Goal: Task Accomplishment & Management: Complete application form

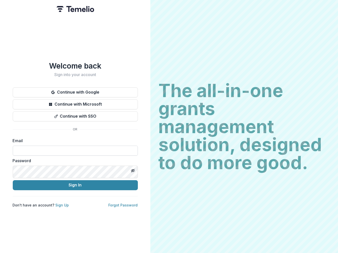
click at [112, 155] on input at bounding box center [75, 151] width 125 height 10
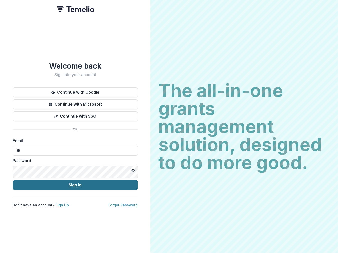
type input "**********"
click at [138, 190] on button "Sign In" at bounding box center [75, 185] width 125 height 10
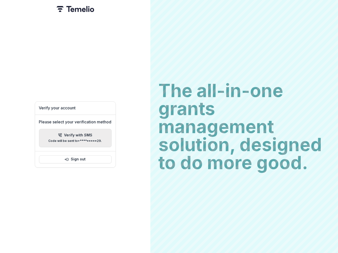
click at [92, 135] on p "Verify with SMS" at bounding box center [78, 135] width 28 height 4
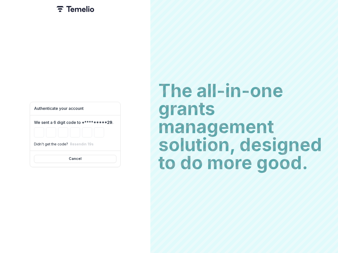
type input "*"
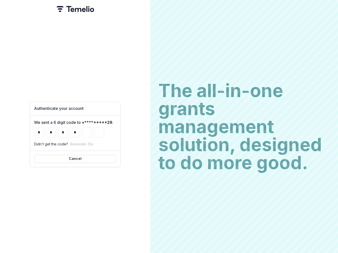
type input "*"
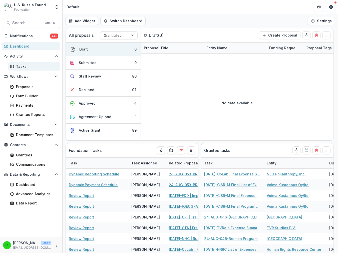
click at [20, 69] on div "Tasks" at bounding box center [36, 66] width 40 height 5
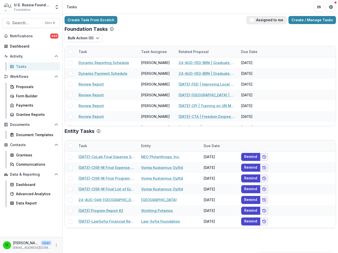
click at [250, 22] on span "button" at bounding box center [252, 20] width 5 height 5
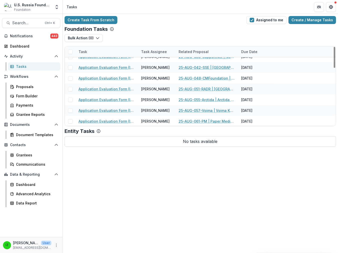
scroll to position [205, 0]
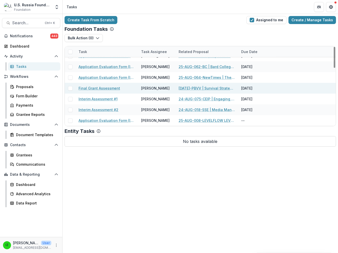
click at [195, 91] on link "[DATE]-PBVV | Survival Strategy for the Russian Business Community Media During…" at bounding box center [207, 88] width 57 height 5
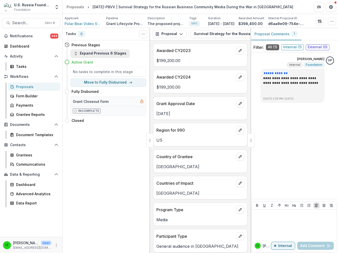
click at [78, 56] on icon "button" at bounding box center [76, 54] width 4 height 4
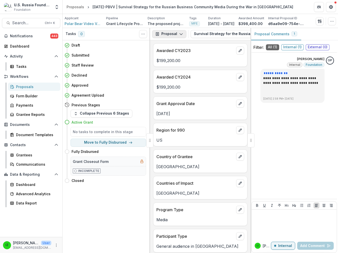
click at [182, 35] on polyline "button" at bounding box center [181, 34] width 3 height 2
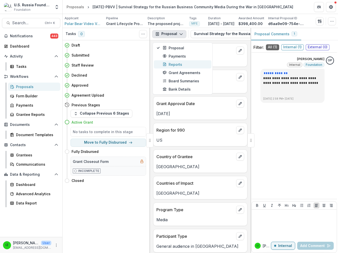
click at [183, 67] on div "Reports" at bounding box center [186, 64] width 46 height 5
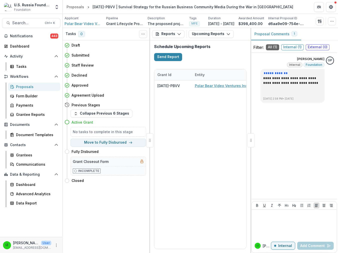
click at [267, 40] on button "Proposal Comments 1" at bounding box center [275, 34] width 51 height 12
click at [29, 117] on div "Grantee Reports" at bounding box center [36, 114] width 40 height 5
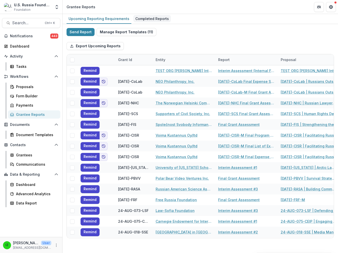
click at [171, 20] on div "Completed Reports" at bounding box center [152, 18] width 38 height 7
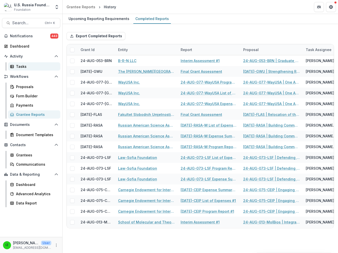
click at [22, 69] on div "Tasks" at bounding box center [36, 66] width 40 height 5
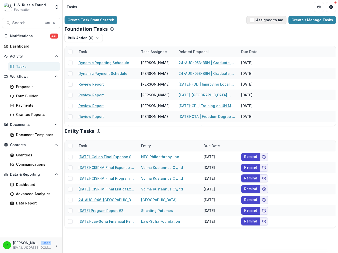
click at [250, 22] on span "button" at bounding box center [252, 20] width 5 height 5
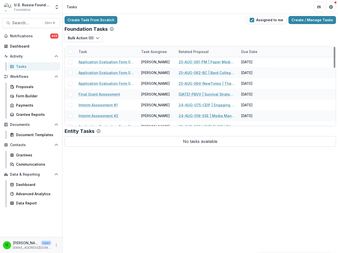
scroll to position [205, 0]
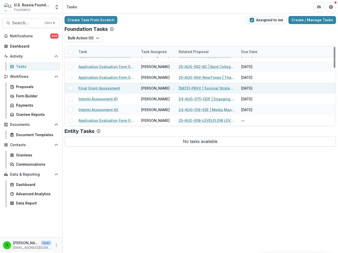
click at [111, 91] on link "Final Grant Assessment" at bounding box center [100, 88] width 42 height 5
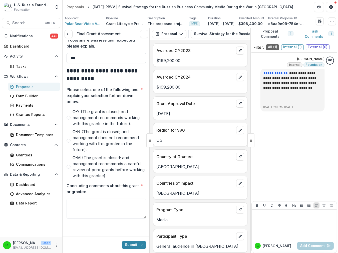
scroll to position [1185, 0]
click at [79, 127] on span "​C-Y (The grant is closed; and management recommends working with this grantee …" at bounding box center [110, 118] width 74 height 18
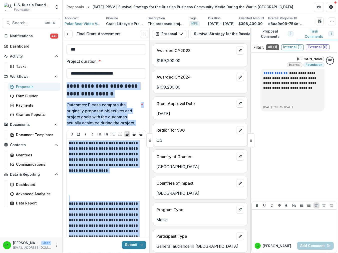
scroll to position [118, 0]
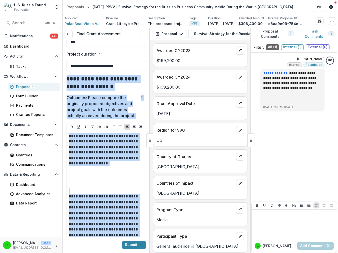
drag, startPoint x: 68, startPoint y: 165, endPoint x: 115, endPoint y: 234, distance: 83.7
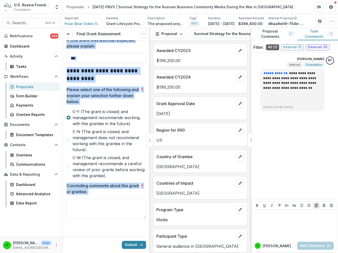
scroll to position [1230, 0]
copy div "**********"
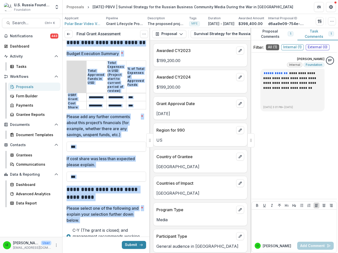
scroll to position [869, 0]
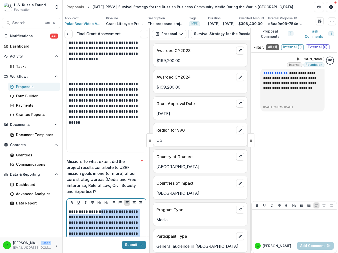
scroll to position [592, 0]
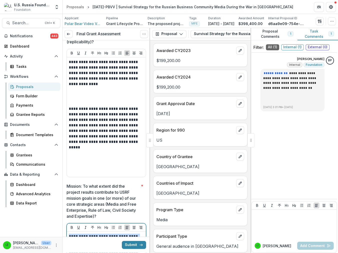
drag, startPoint x: 125, startPoint y: 189, endPoint x: 72, endPoint y: 201, distance: 54.9
click at [72, 204] on div "**********" at bounding box center [107, 37] width 80 height 1177
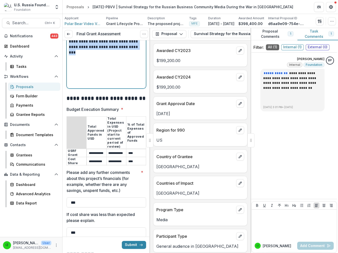
scroll to position [786, 0]
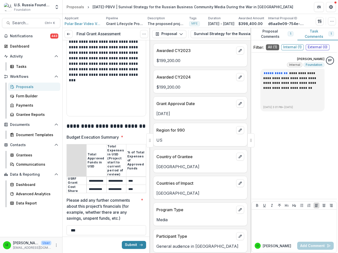
click at [118, 25] on p "Mission: To what extent did the project results contribute to USRF mission goal…" at bounding box center [103, 6] width 72 height 36
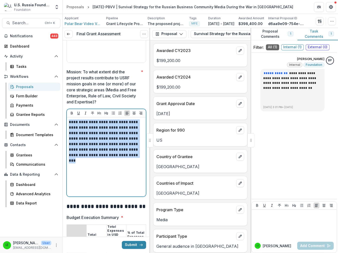
scroll to position [703, 0]
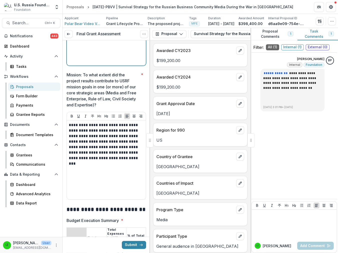
drag, startPoint x: 117, startPoint y: 195, endPoint x: 69, endPoint y: 79, distance: 126.2
click at [69, 66] on div "**********" at bounding box center [106, 2] width 79 height 128
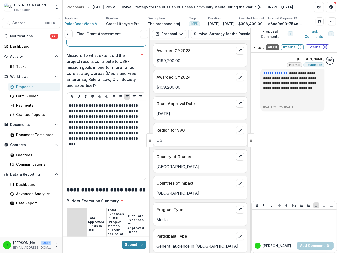
scroll to position [731, 0]
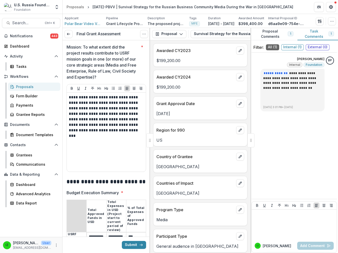
copy p "**********"
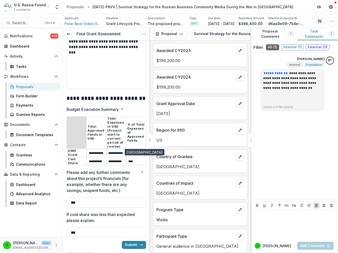
scroll to position [897, 0]
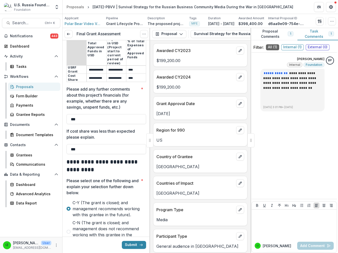
drag, startPoint x: 71, startPoint y: 96, endPoint x: 69, endPoint y: 91, distance: 6.0
copy p "**********"
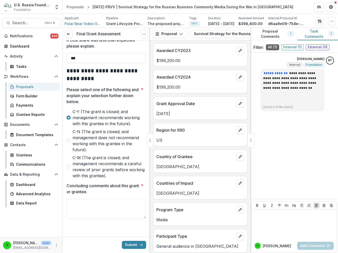
scroll to position [1296, 0]
click at [76, 199] on textarea "Concluding comments about this grant or grantee. *" at bounding box center [107, 209] width 80 height 20
paste textarea "**********"
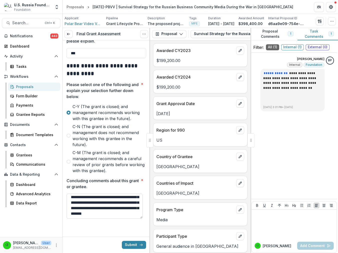
scroll to position [152, 0]
type textarea "**********"
click at [125, 241] on button "Submit" at bounding box center [134, 245] width 24 height 8
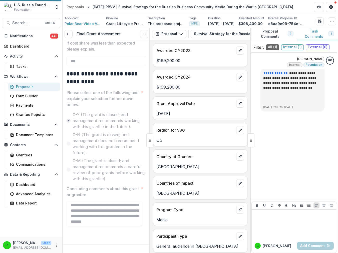
scroll to position [1286, 0]
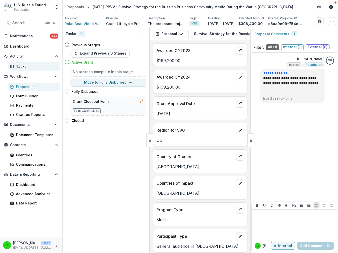
click at [25, 69] on div "Tasks" at bounding box center [36, 66] width 40 height 5
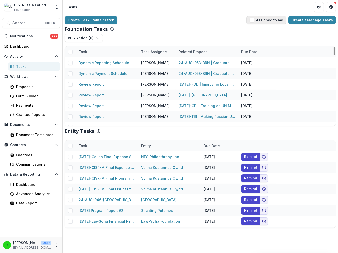
click at [246, 21] on button "Assigned to me" at bounding box center [266, 20] width 40 height 8
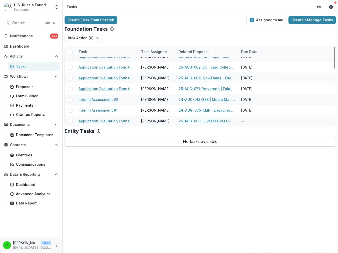
scroll to position [194, 0]
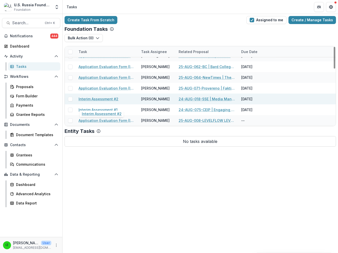
click at [109, 102] on link "Interim Assessment #2" at bounding box center [99, 98] width 40 height 5
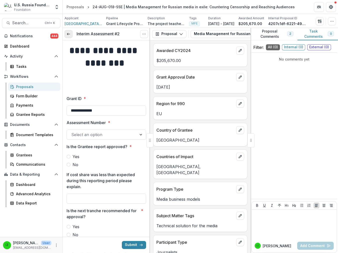
click at [69, 36] on icon at bounding box center [69, 34] width 4 height 4
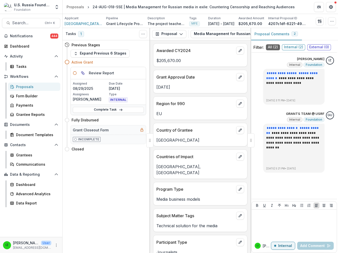
click at [77, 75] on icon at bounding box center [75, 73] width 4 height 4
click at [114, 76] on h5 "Review Report" at bounding box center [101, 72] width 25 height 5
click at [24, 69] on div "Tasks" at bounding box center [36, 66] width 40 height 5
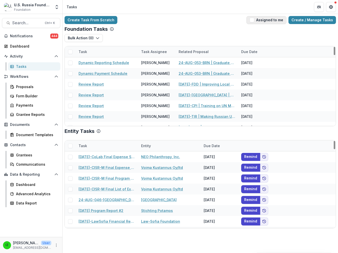
click at [250, 21] on span "button" at bounding box center [252, 20] width 5 height 5
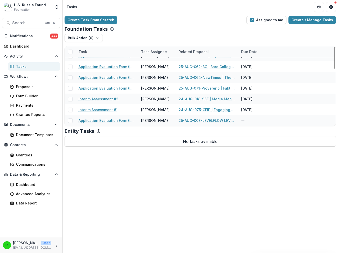
scroll to position [194, 0]
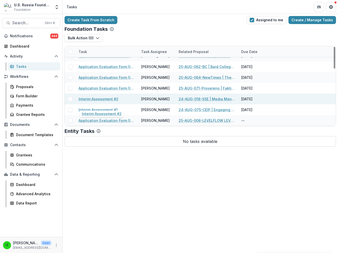
click at [99, 102] on link "Interim Assessment #2" at bounding box center [99, 98] width 40 height 5
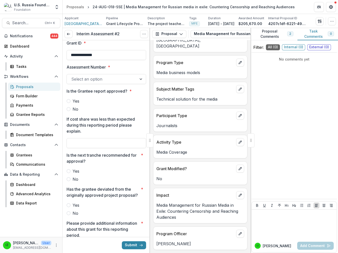
scroll to position [220, 0]
click at [23, 117] on div "Grantee Reports" at bounding box center [36, 114] width 40 height 5
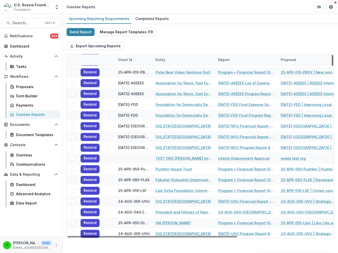
scroll to position [2410, 0]
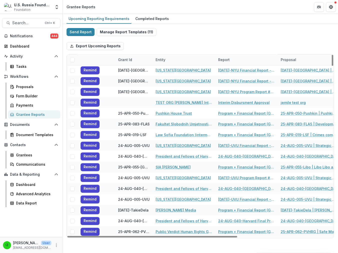
drag, startPoint x: 331, startPoint y: 72, endPoint x: 276, endPoint y: 34, distance: 67.2
click at [332, 55] on div at bounding box center [333, 60] width 2 height 11
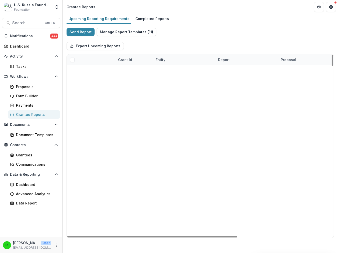
scroll to position [0, 0]
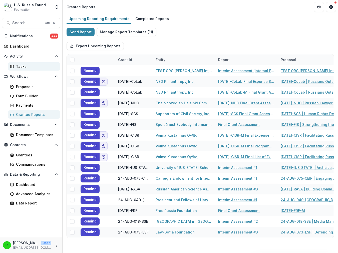
click at [26, 69] on div "Tasks" at bounding box center [36, 66] width 40 height 5
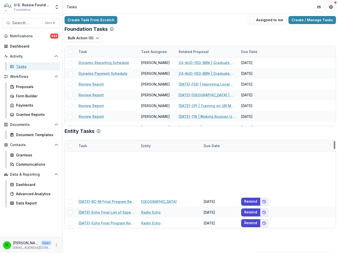
scroll to position [444, 0]
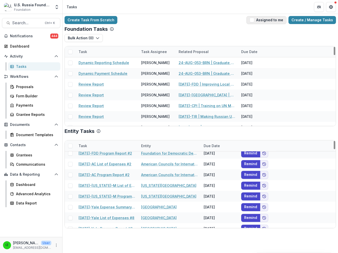
click at [250, 22] on span "button" at bounding box center [252, 20] width 5 height 5
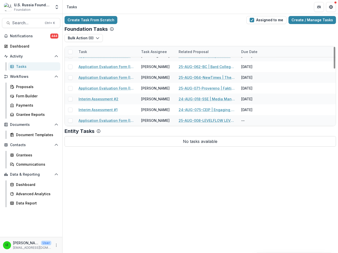
scroll to position [194, 0]
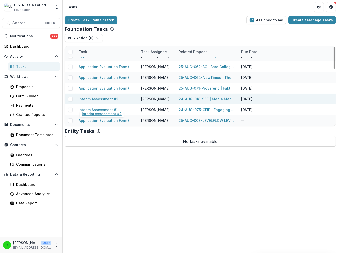
click at [106, 102] on link "Interim Assessment #2" at bounding box center [99, 98] width 40 height 5
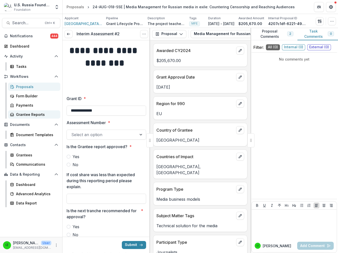
click at [31, 117] on div "Grantee Reports" at bounding box center [36, 114] width 40 height 5
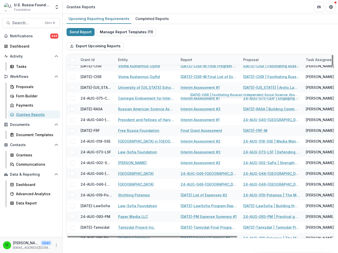
scroll to position [83, 0]
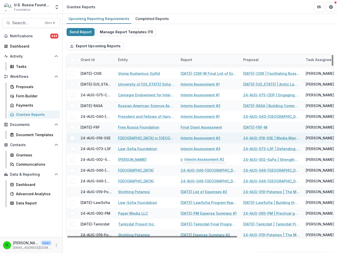
click at [195, 141] on link "Interim Assessment #2" at bounding box center [201, 137] width 40 height 5
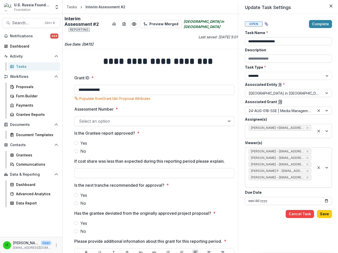
scroll to position [18, 0]
click at [143, 122] on div "**********" at bounding box center [169, 126] width 338 height 253
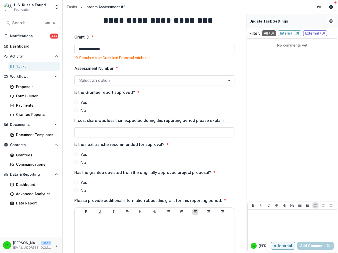
scroll to position [0, 0]
